Goal: Task Accomplishment & Management: Manage account settings

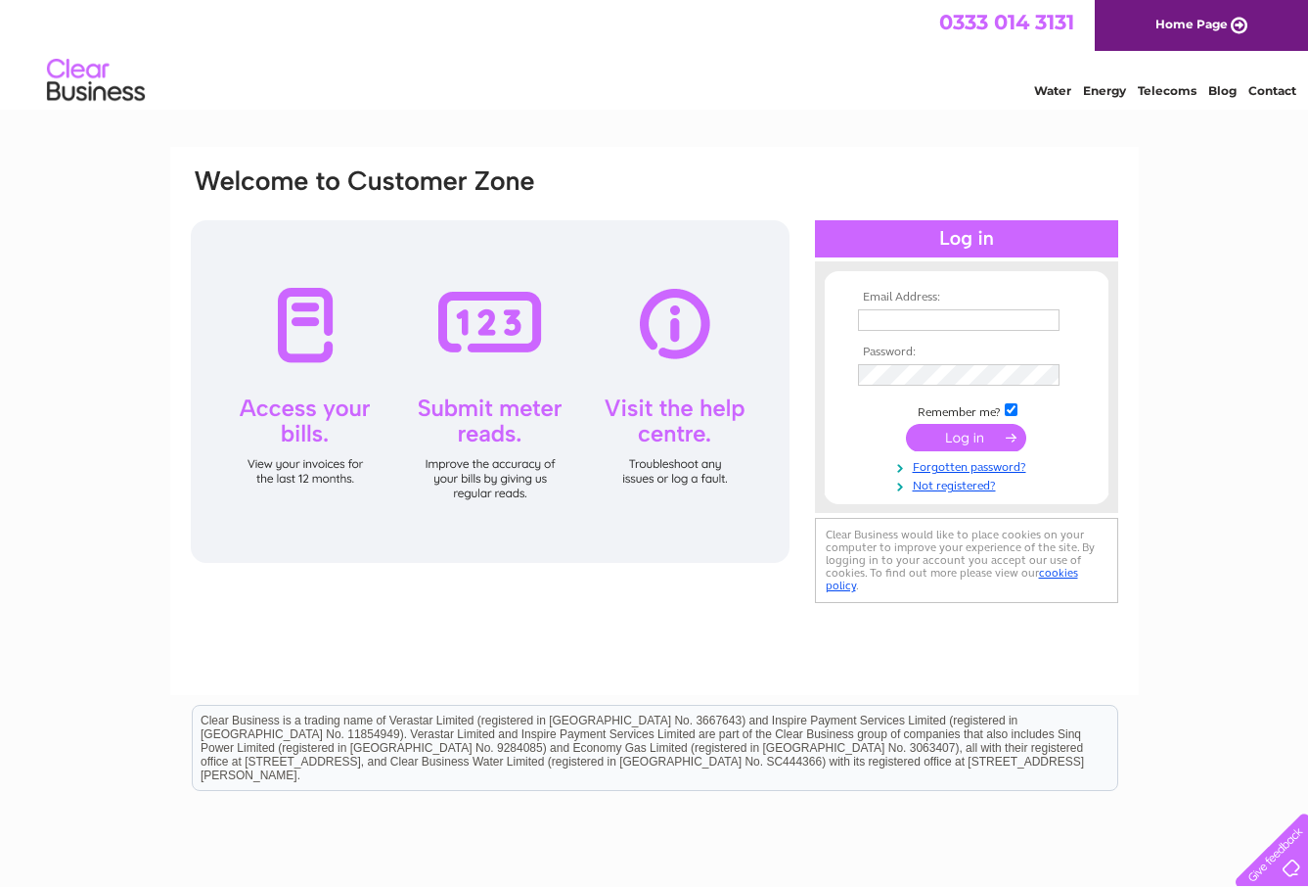
type input "info@theaccidentrepaircompany.co.uk"
click at [952, 445] on input "submit" at bounding box center [966, 437] width 120 height 27
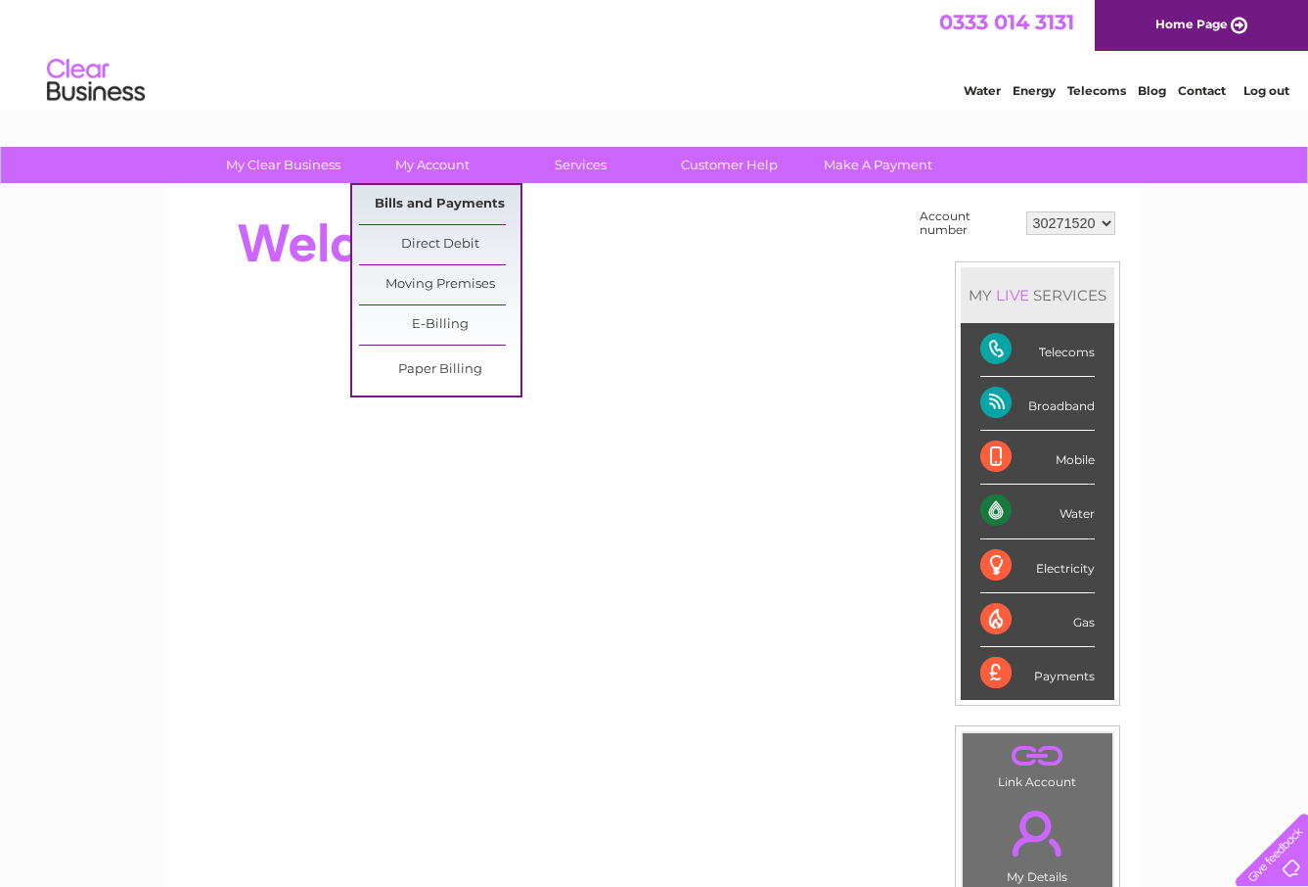
click at [453, 205] on link "Bills and Payments" at bounding box center [439, 204] width 161 height 39
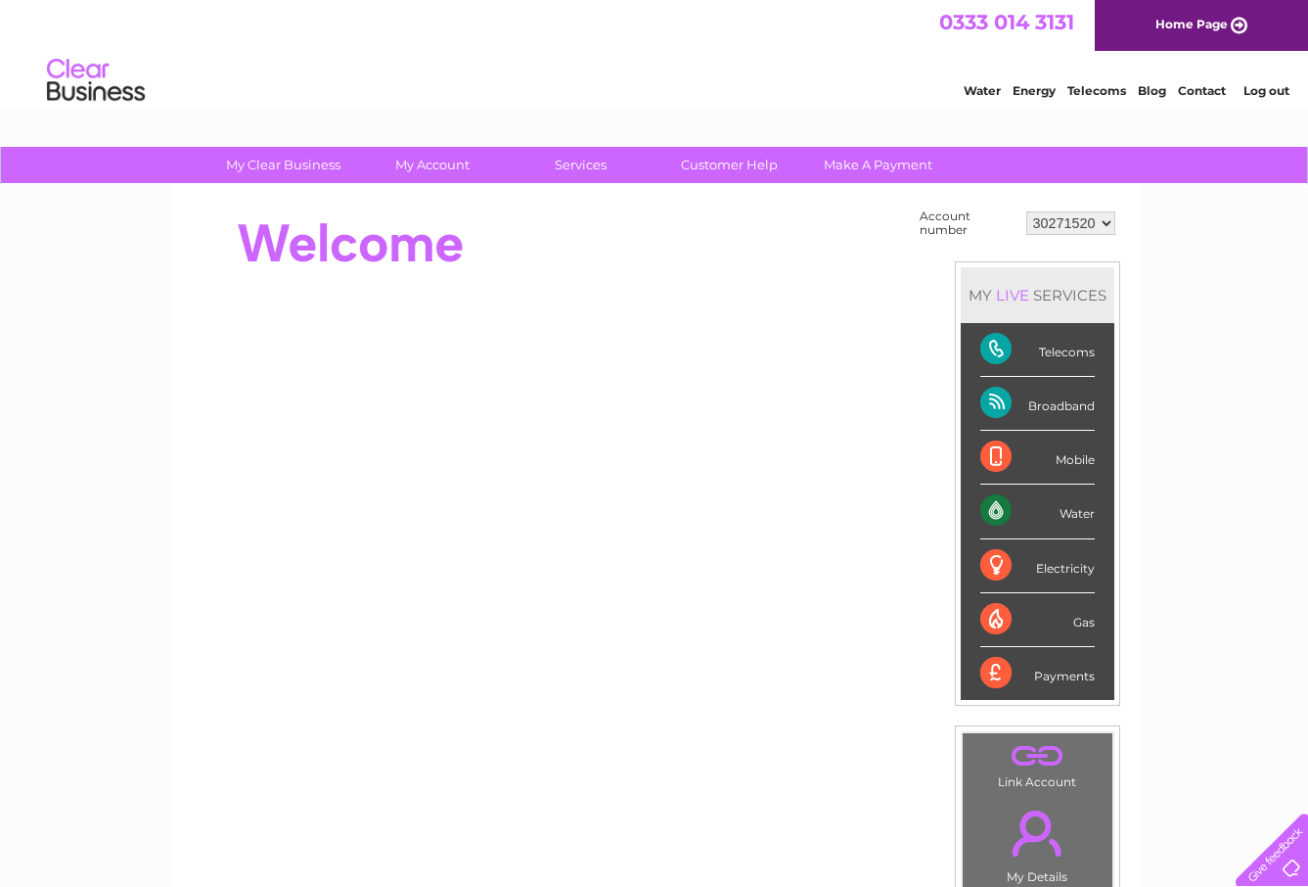
scroll to position [173, 0]
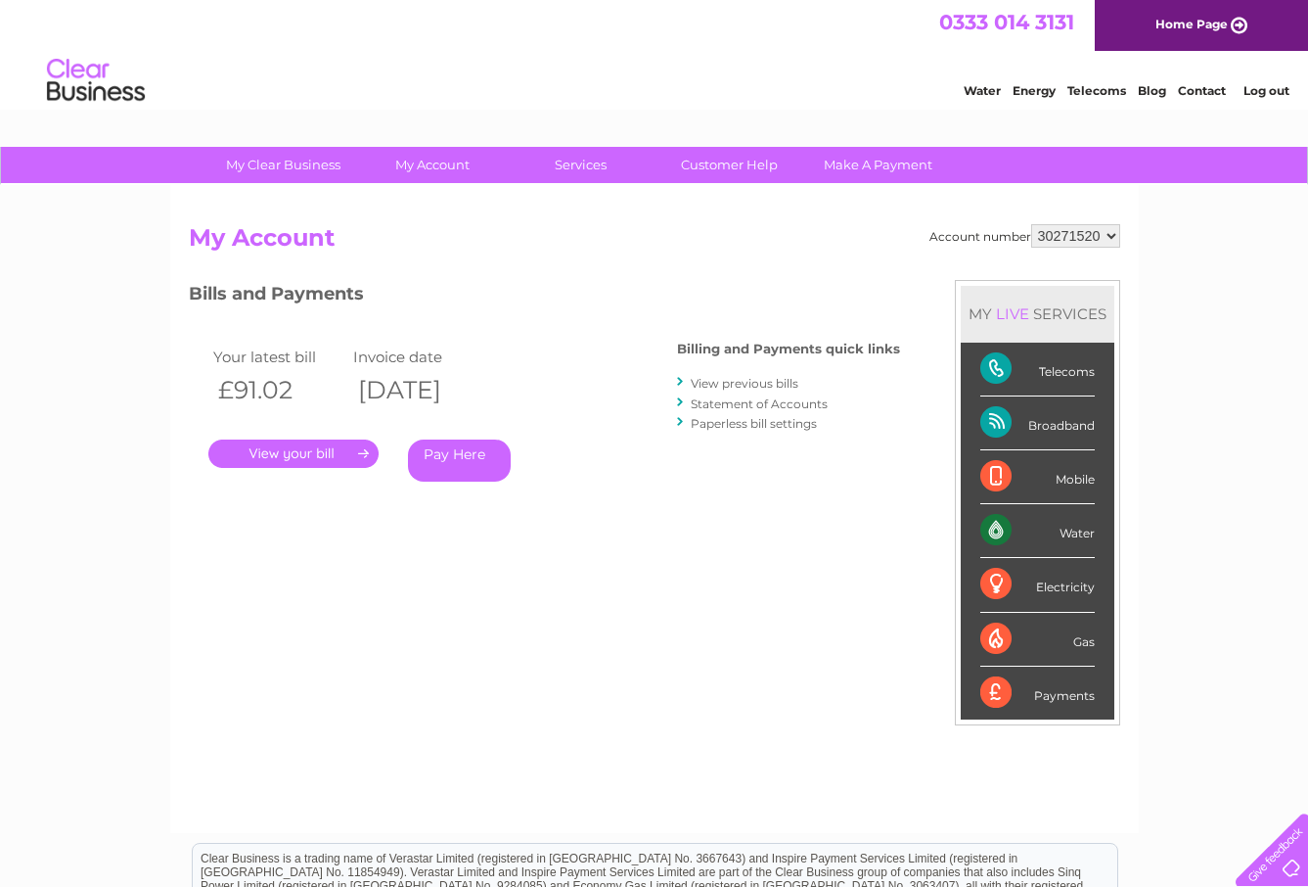
click at [315, 445] on link "." at bounding box center [293, 453] width 170 height 28
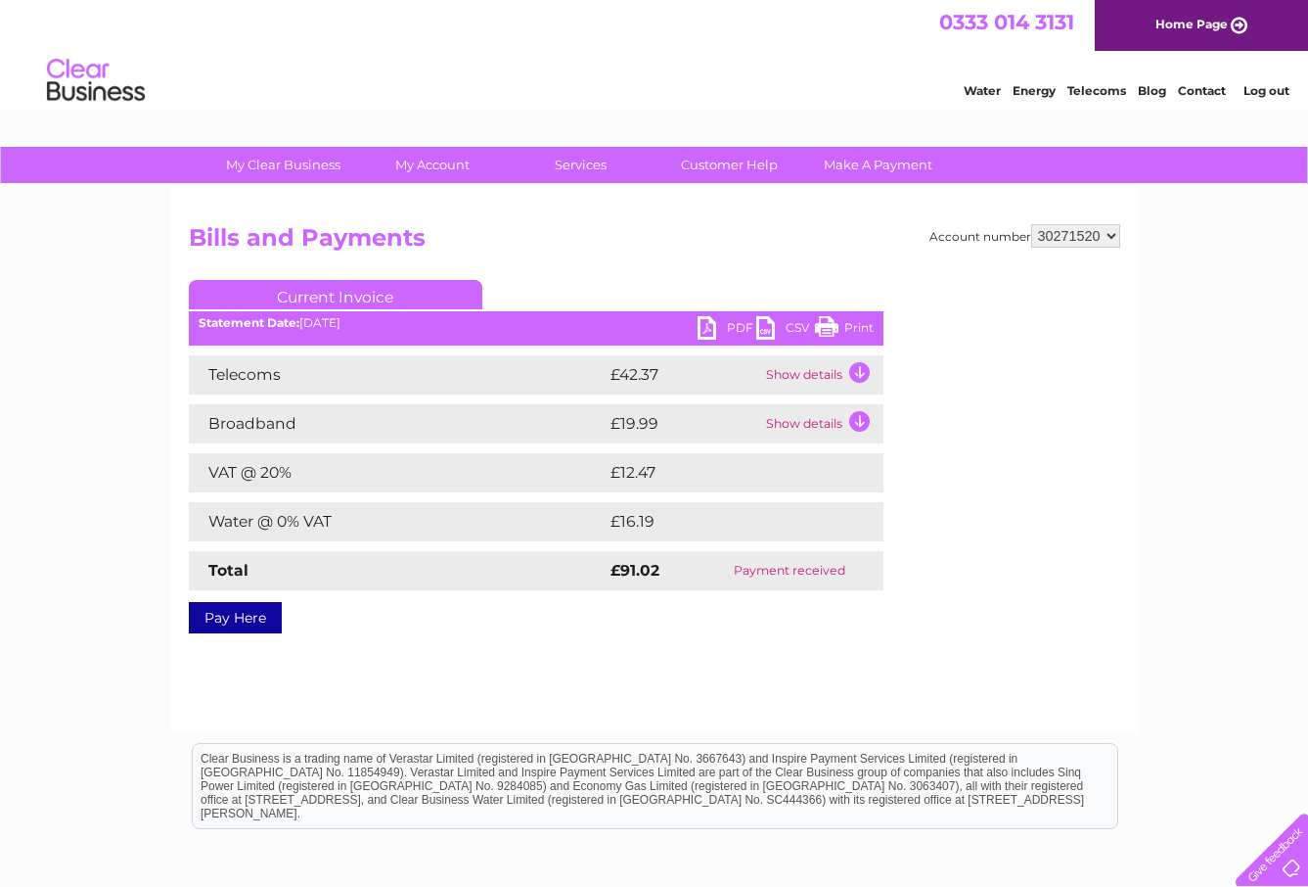
click at [854, 325] on link "Print" at bounding box center [844, 330] width 59 height 28
click at [712, 322] on link "PDF" at bounding box center [727, 330] width 59 height 28
